Goal: Communication & Community: Answer question/provide support

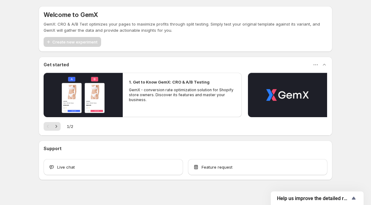
scroll to position [8, 0]
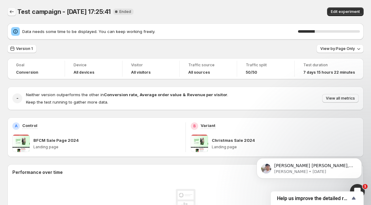
click at [10, 12] on icon "Back" at bounding box center [12, 11] width 4 height 3
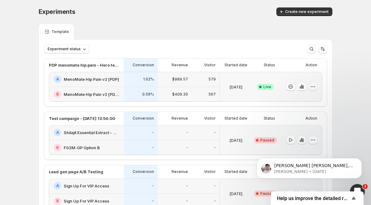
click at [312, 87] on icon "button" at bounding box center [312, 86] width 1 height 1
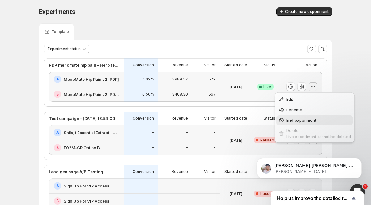
click at [317, 122] on span "End experiment" at bounding box center [318, 120] width 65 height 6
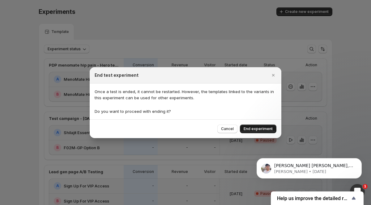
click at [259, 129] on span "End experiment" at bounding box center [257, 129] width 29 height 5
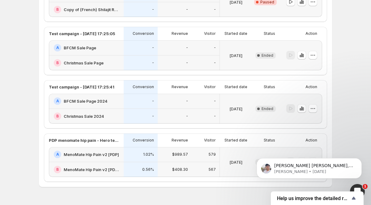
scroll to position [261, 0]
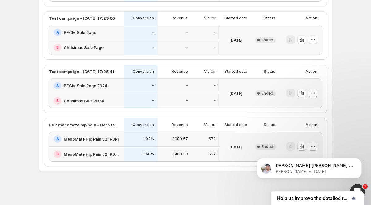
click at [142, 137] on div "1.02%" at bounding box center [140, 139] width 27 height 7
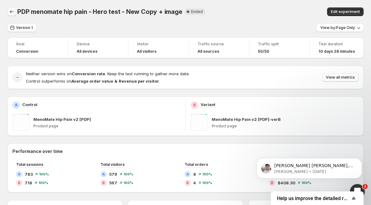
click at [10, 12] on icon "Back" at bounding box center [12, 12] width 6 height 6
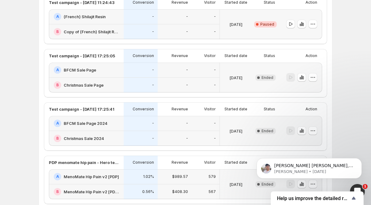
scroll to position [261, 0]
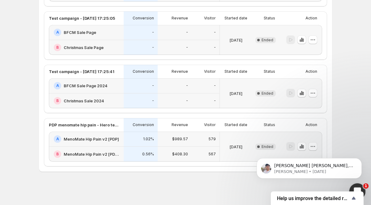
click at [358, 186] on div "Open Intercom Messenger" at bounding box center [356, 191] width 20 height 20
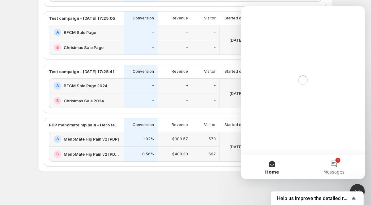
scroll to position [0, 0]
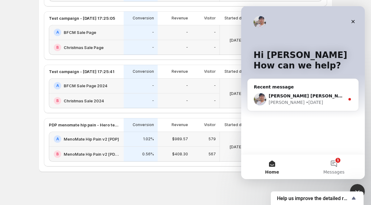
click at [340, 148] on div "Hi [PERSON_NAME] 👋 How can we help? Recent message [PERSON_NAME] [PERSON_NAME],…" at bounding box center [303, 80] width 124 height 148
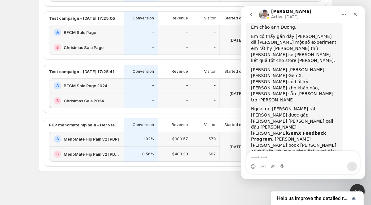
scroll to position [558, 0]
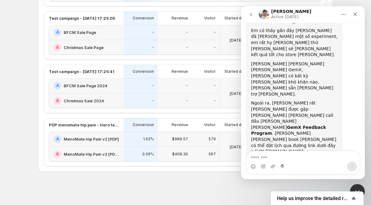
click at [277, 157] on textarea "Message…" at bounding box center [302, 156] width 113 height 10
type textarea "*"
type textarea "**********"
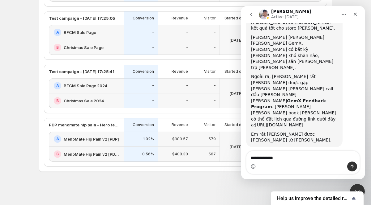
type textarea "**********"
